Goal: Task Accomplishment & Management: Manage account settings

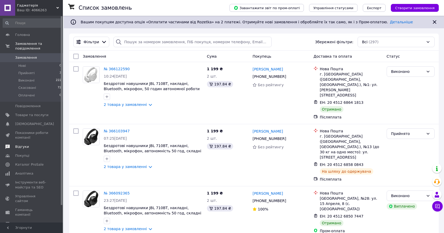
click at [36, 150] on link "Відгуки" at bounding box center [32, 146] width 64 height 9
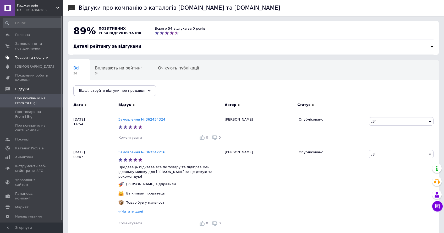
click at [40, 60] on link "Товари та послуги" at bounding box center [32, 57] width 64 height 9
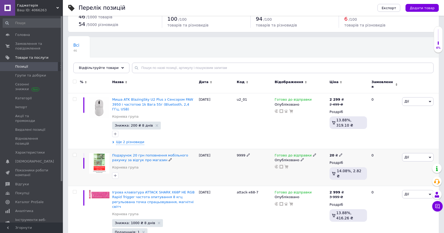
scroll to position [69, 0]
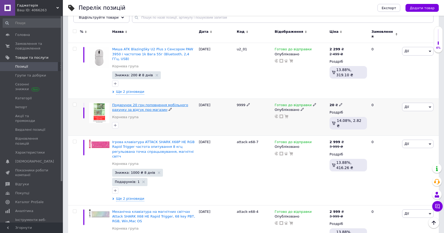
click at [130, 103] on span "Подарунок 20 грн поповнення мобільного рахунку за відгук про магазин" at bounding box center [150, 107] width 76 height 9
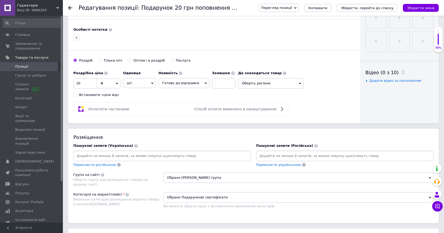
scroll to position [210, 0]
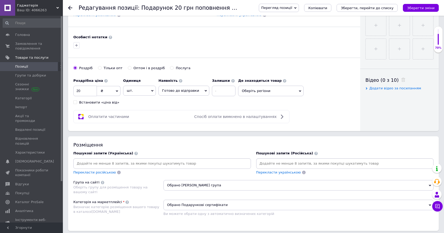
click at [178, 70] on div "Роздріб Тільки опт Оптом і в роздріб Послуга" at bounding box center [214, 71] width 282 height 10
click at [179, 67] on div "Послуга" at bounding box center [183, 68] width 15 height 5
click at [173, 67] on input "Послуга" at bounding box center [171, 67] width 3 height 3
radio input "true"
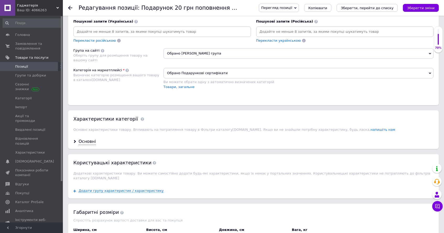
scroll to position [208, 0]
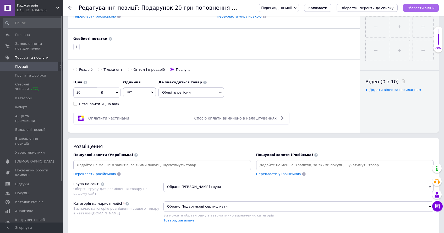
click at [426, 6] on icon "Зберегти зміни" at bounding box center [421, 8] width 28 height 4
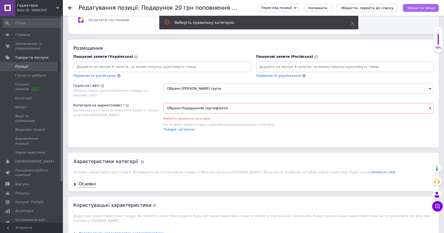
scroll to position [309, 0]
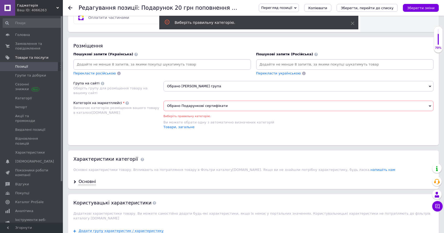
click at [252, 105] on span "Обрано Подарункові сертифікати" at bounding box center [298, 106] width 270 height 10
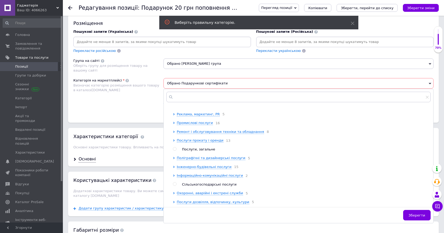
scroll to position [349, 0]
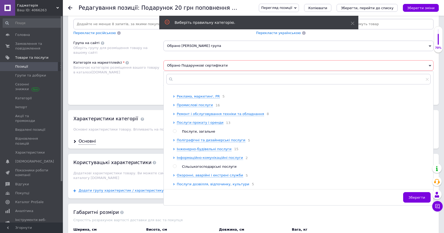
click at [173, 184] on icon at bounding box center [174, 184] width 2 height 2
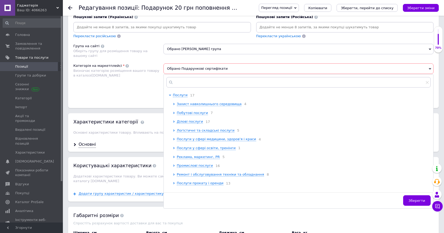
scroll to position [342, 0]
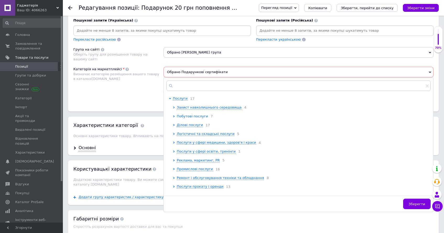
click at [173, 117] on icon at bounding box center [174, 116] width 2 height 2
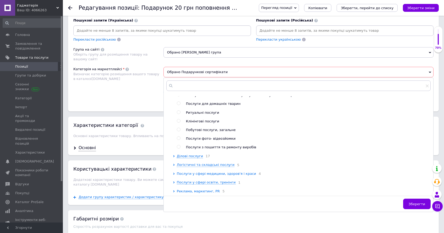
scroll to position [38, 0]
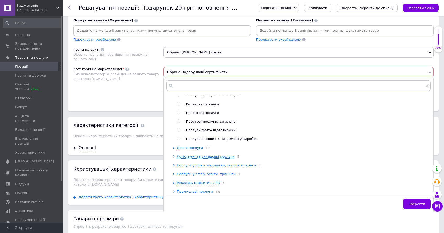
click at [174, 166] on icon at bounding box center [173, 165] width 1 height 2
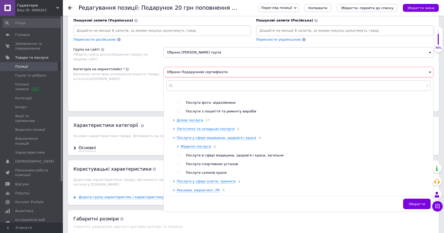
scroll to position [66, 0]
click at [174, 122] on div at bounding box center [175, 120] width 4 height 5
click at [174, 121] on icon at bounding box center [173, 120] width 1 height 2
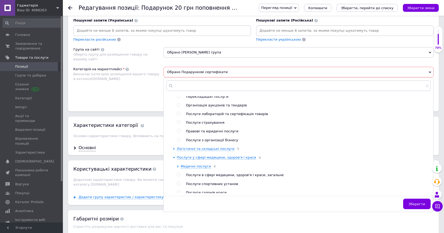
scroll to position [206, 0]
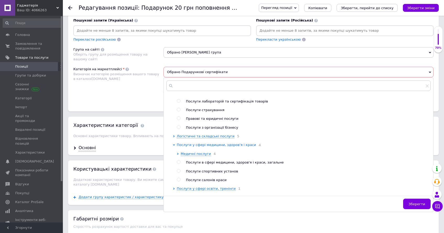
click at [175, 146] on icon at bounding box center [174, 144] width 2 height 1
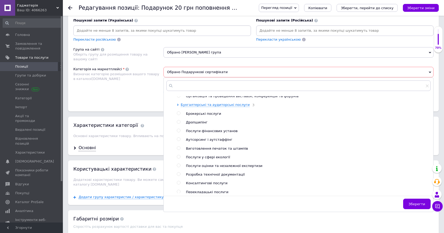
scroll to position [90, 0]
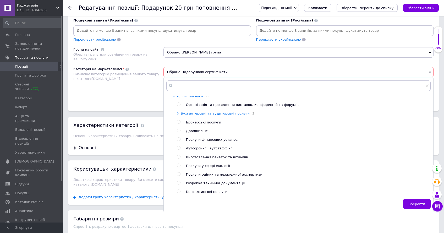
click at [177, 114] on icon at bounding box center [178, 113] width 2 height 2
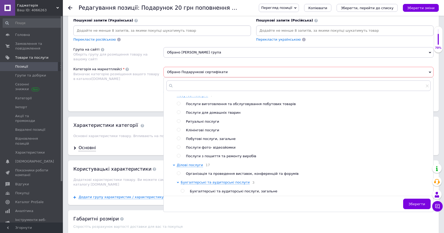
scroll to position [20, 0]
click at [207, 140] on span "Побутові послуги, загальне" at bounding box center [211, 139] width 50 height 4
radio input "true"
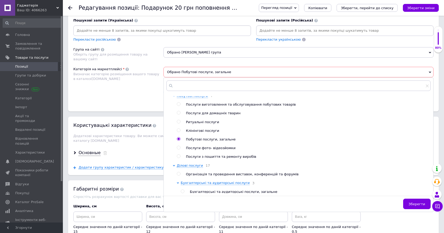
click at [414, 201] on button "Зберегти" at bounding box center [417, 204] width 28 height 10
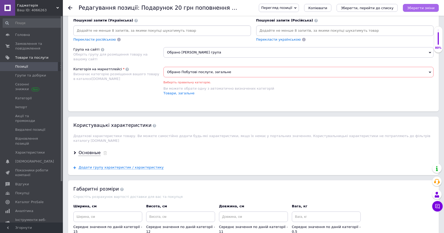
click at [420, 10] on button "Зберегти зміни" at bounding box center [421, 8] width 36 height 8
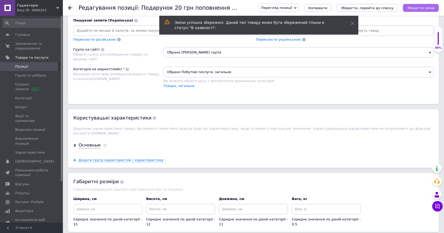
click at [419, 7] on icon "Зберегти зміни" at bounding box center [421, 8] width 28 height 4
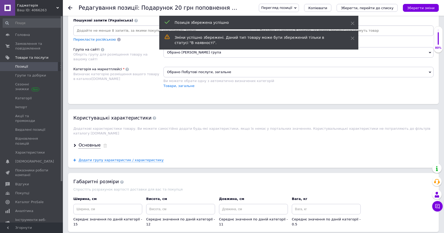
click at [45, 64] on span "Позиції" at bounding box center [31, 66] width 33 height 5
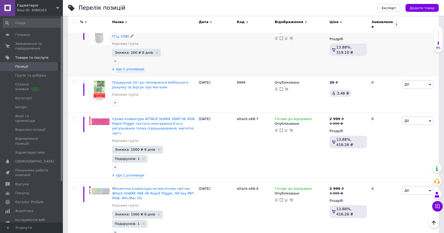
scroll to position [105, 0]
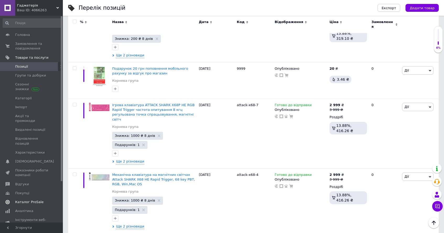
click at [34, 200] on span "Каталог ProSale" at bounding box center [29, 202] width 28 height 5
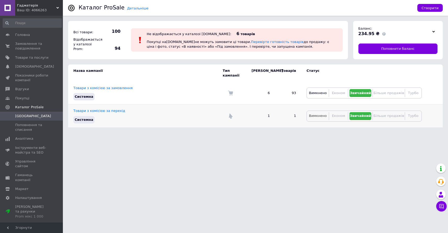
click at [320, 114] on span "Вимкнено" at bounding box center [318, 116] width 18 height 4
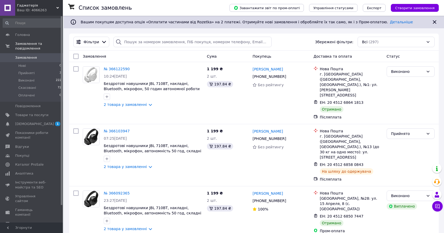
click at [22, 165] on span "Каталог ProSale" at bounding box center [29, 164] width 28 height 5
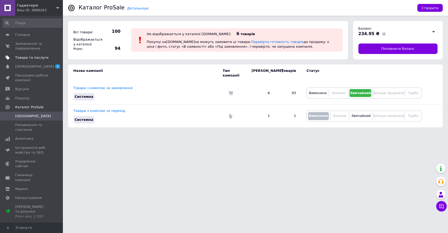
click at [25, 57] on span "Товари та послуги" at bounding box center [31, 57] width 33 height 5
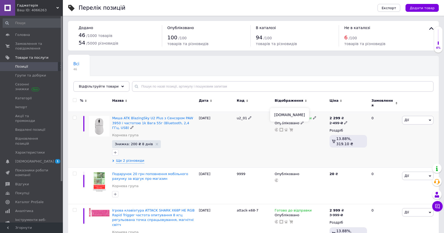
click at [282, 128] on icon at bounding box center [282, 130] width 4 height 4
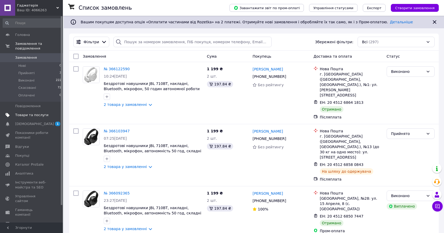
click at [38, 116] on span "Товари та послуги" at bounding box center [31, 115] width 33 height 5
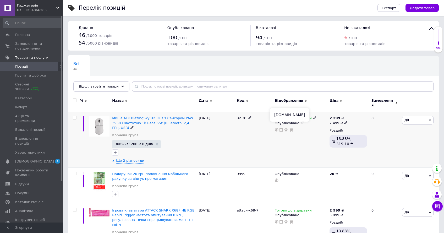
click at [282, 128] on icon at bounding box center [282, 130] width 4 height 4
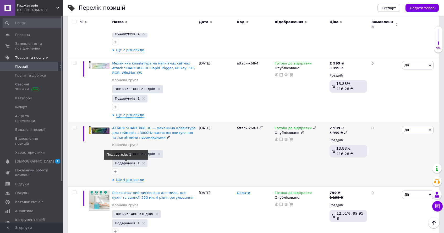
scroll to position [343, 0]
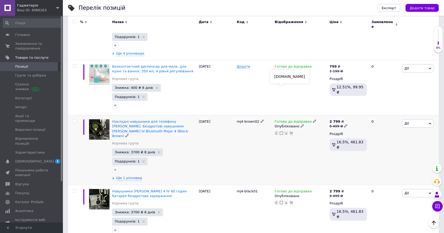
click at [281, 131] on icon at bounding box center [282, 133] width 4 height 4
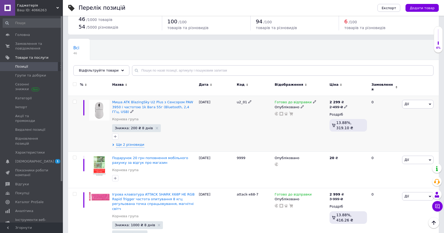
scroll to position [0, 0]
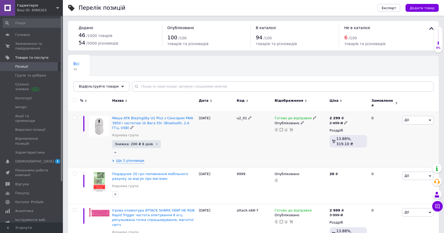
click at [74, 116] on input "checkbox" at bounding box center [74, 117] width 3 height 3
checkbox input "true"
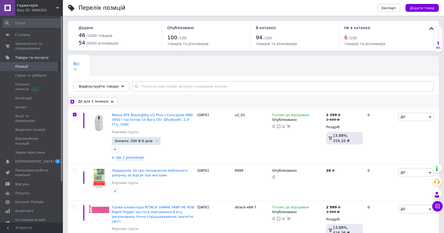
click at [105, 102] on div "Дії для 1 позиція" at bounding box center [93, 101] width 50 height 8
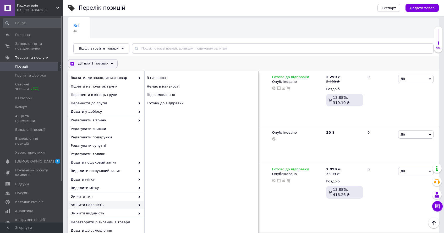
click at [170, 65] on div "Дії для 1 позиція Вибрати усі 46 позицій Вибрані всі 46 позицій Скасувати обран…" at bounding box center [253, 63] width 371 height 8
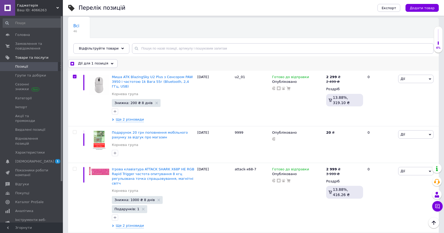
click at [74, 63] on div "Дії для 1 позиція" at bounding box center [93, 63] width 50 height 8
checkbox input "true"
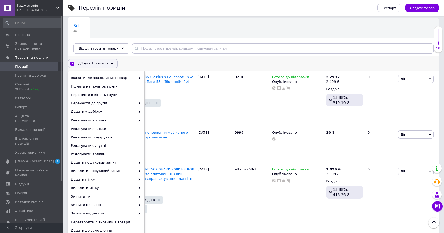
click at [73, 63] on input "checkbox" at bounding box center [71, 63] width 3 height 3
checkbox input "false"
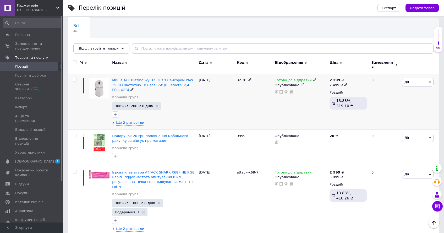
click at [409, 78] on span "Дії" at bounding box center [417, 82] width 31 height 8
click at [392, 118] on li "Подарунок" at bounding box center [398, 121] width 69 height 7
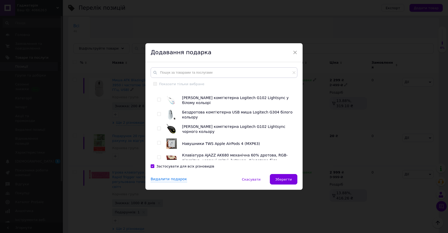
scroll to position [37, 0]
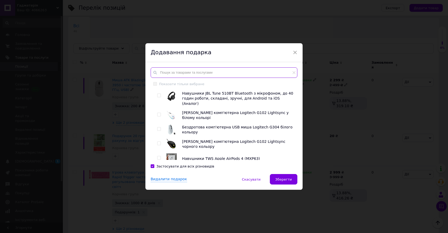
click at [239, 71] on input "text" at bounding box center [224, 72] width 147 height 10
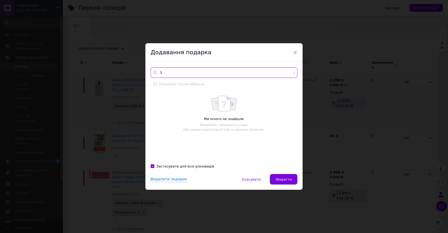
scroll to position [0, 0]
type input "3"
type input "2"
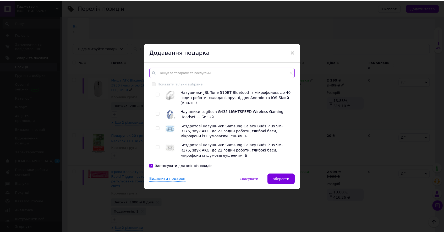
scroll to position [1384, 0]
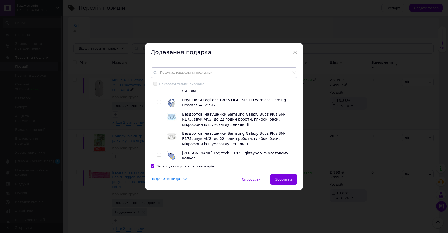
click at [158, 216] on input "checkbox" at bounding box center [158, 217] width 3 height 3
checkbox input "true"
click at [276, 174] on button "Зберегти" at bounding box center [284, 179] width 28 height 10
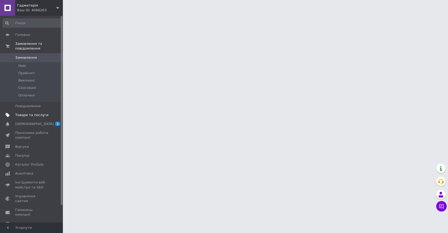
click at [25, 115] on span "Товари та послуги" at bounding box center [31, 115] width 33 height 5
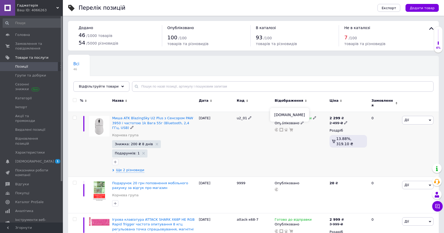
click at [281, 128] on icon at bounding box center [282, 130] width 4 height 4
